Goal: Task Accomplishment & Management: Manage account settings

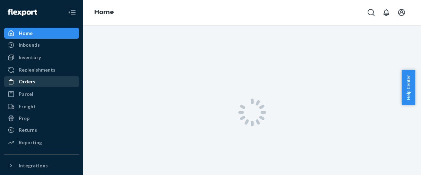
click at [30, 77] on div "Orders" at bounding box center [41, 82] width 73 height 10
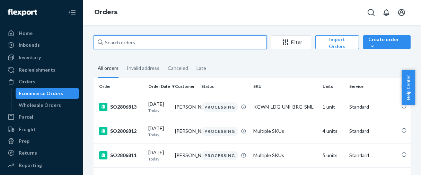
click at [107, 42] on input "text" at bounding box center [179, 42] width 173 height 14
paste input "134862074"
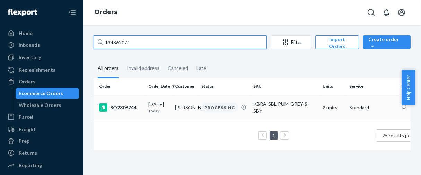
type input "134862074"
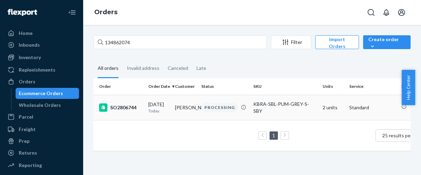
click at [121, 102] on td "SO2806744" at bounding box center [119, 107] width 52 height 25
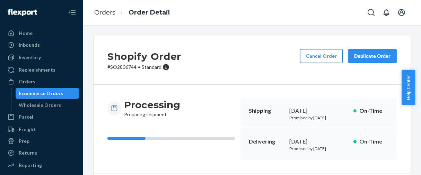
click at [321, 55] on button "Cancel Order" at bounding box center [321, 56] width 43 height 14
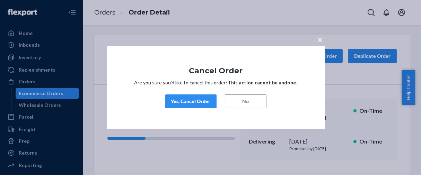
click at [197, 100] on div "Yes, Cancel Order" at bounding box center [190, 101] width 39 height 7
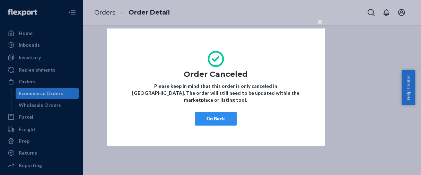
click at [319, 28] on span "×" at bounding box center [320, 22] width 6 height 12
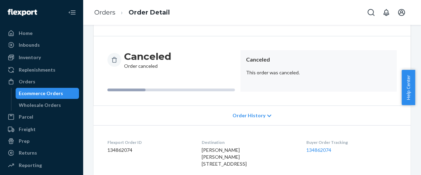
scroll to position [130, 0]
